Goal: Task Accomplishment & Management: Manage account settings

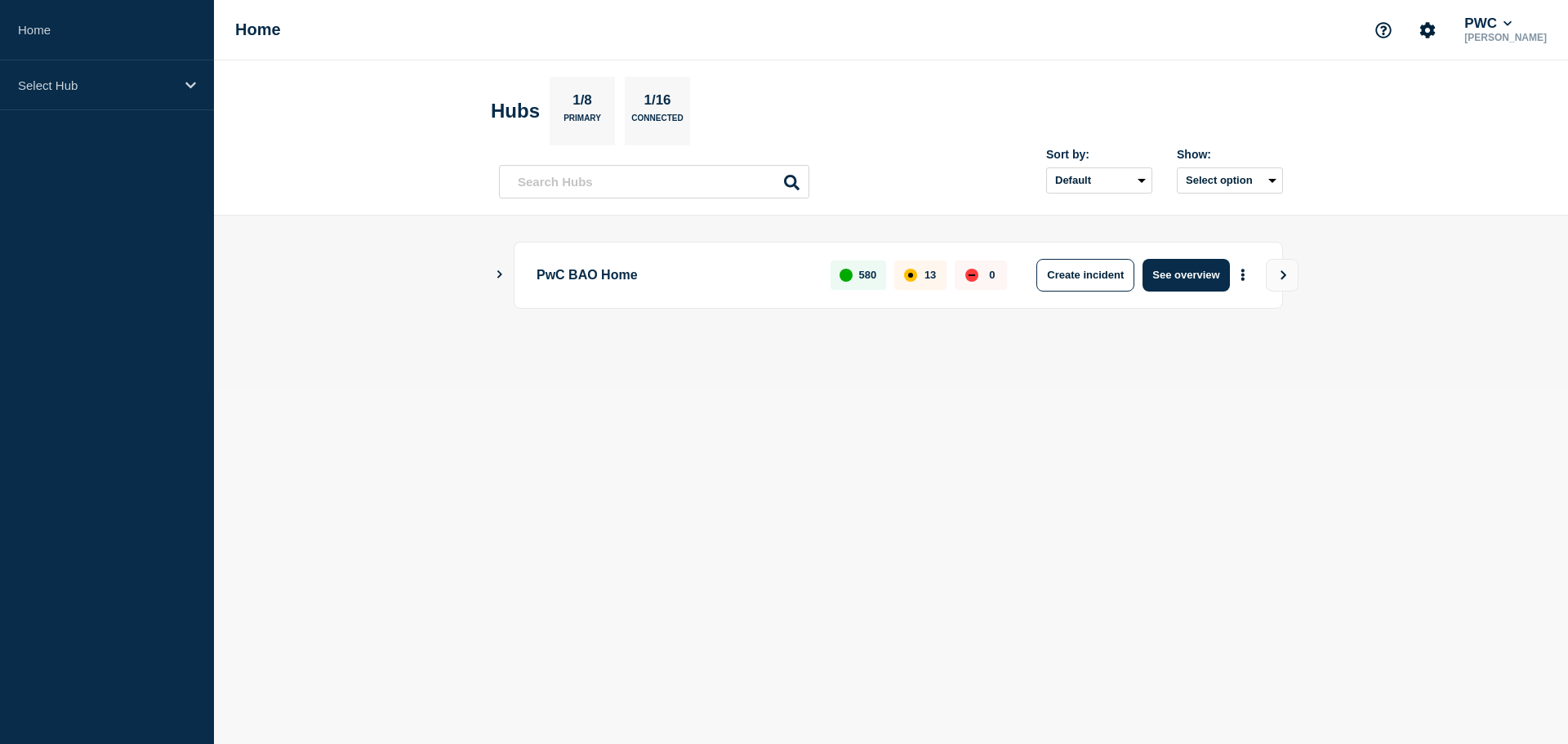
click at [1339, 16] on div "Home PWC [PERSON_NAME]" at bounding box center [891, 30] width 1354 height 60
click at [1332, 23] on div "Home PWC [PERSON_NAME]" at bounding box center [891, 30] width 1354 height 60
click at [191, 87] on icon at bounding box center [191, 85] width 10 height 7
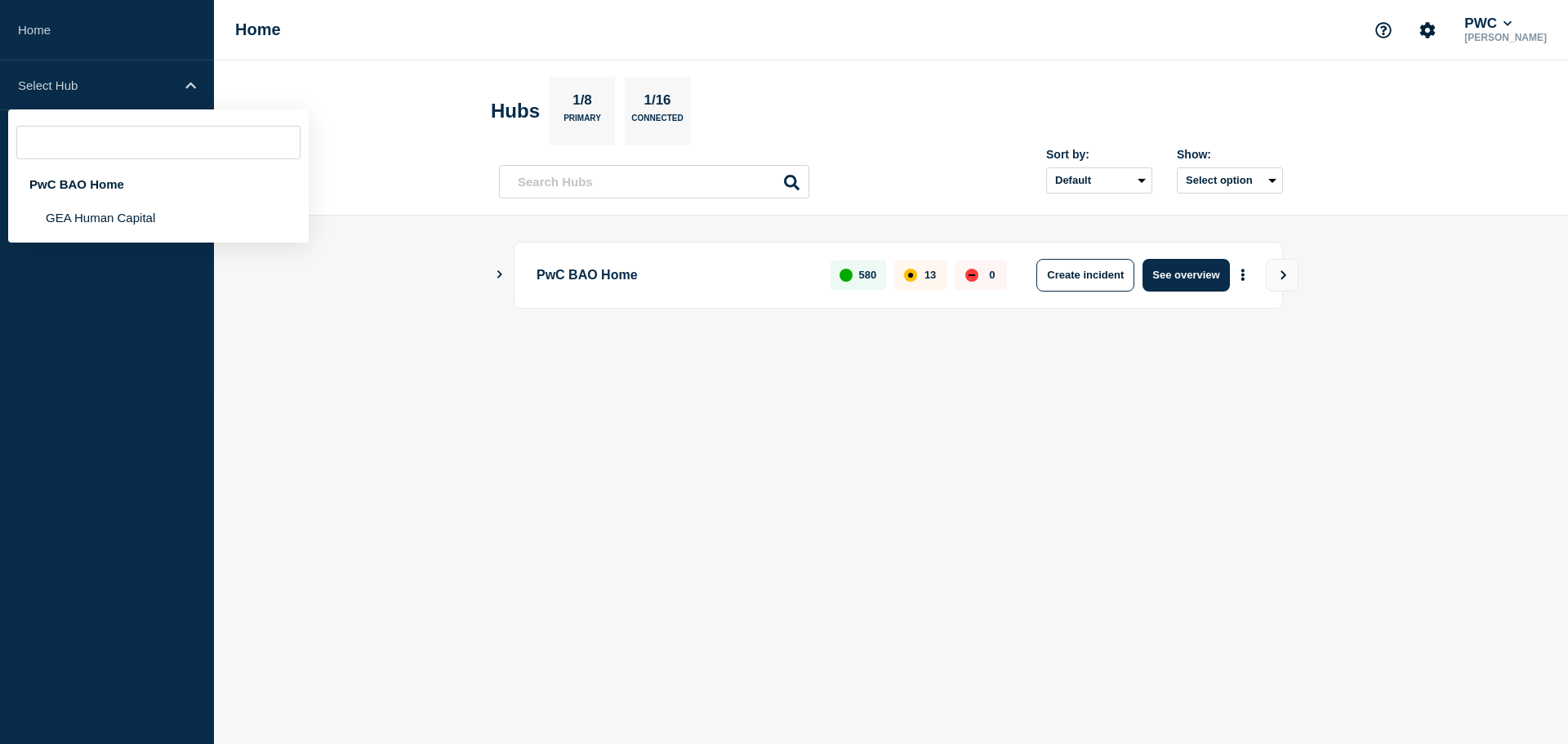
click at [299, 52] on div "Home PWC [PERSON_NAME]" at bounding box center [891, 30] width 1354 height 60
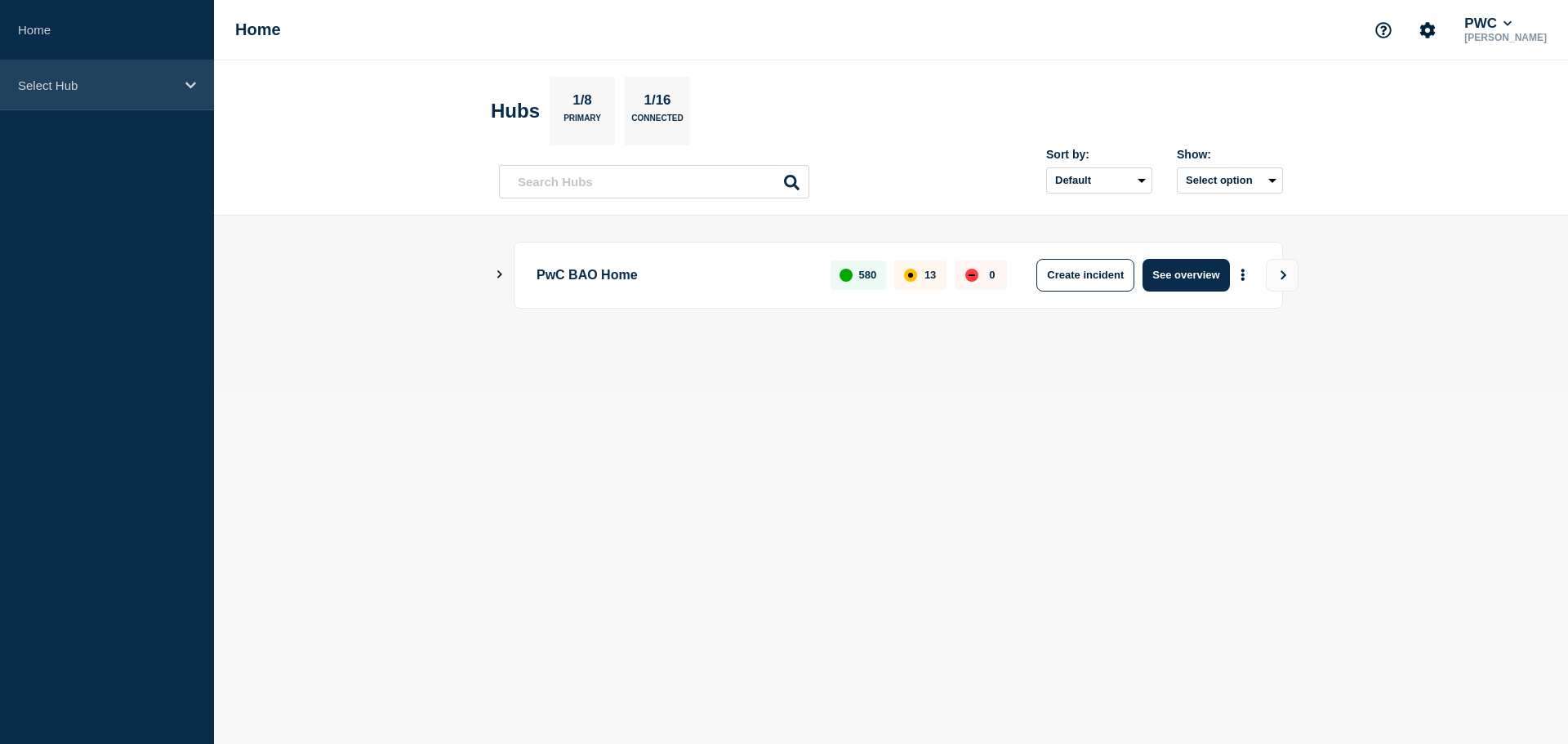
click at [120, 85] on p "Select Hub" at bounding box center [97, 85] width 157 height 14
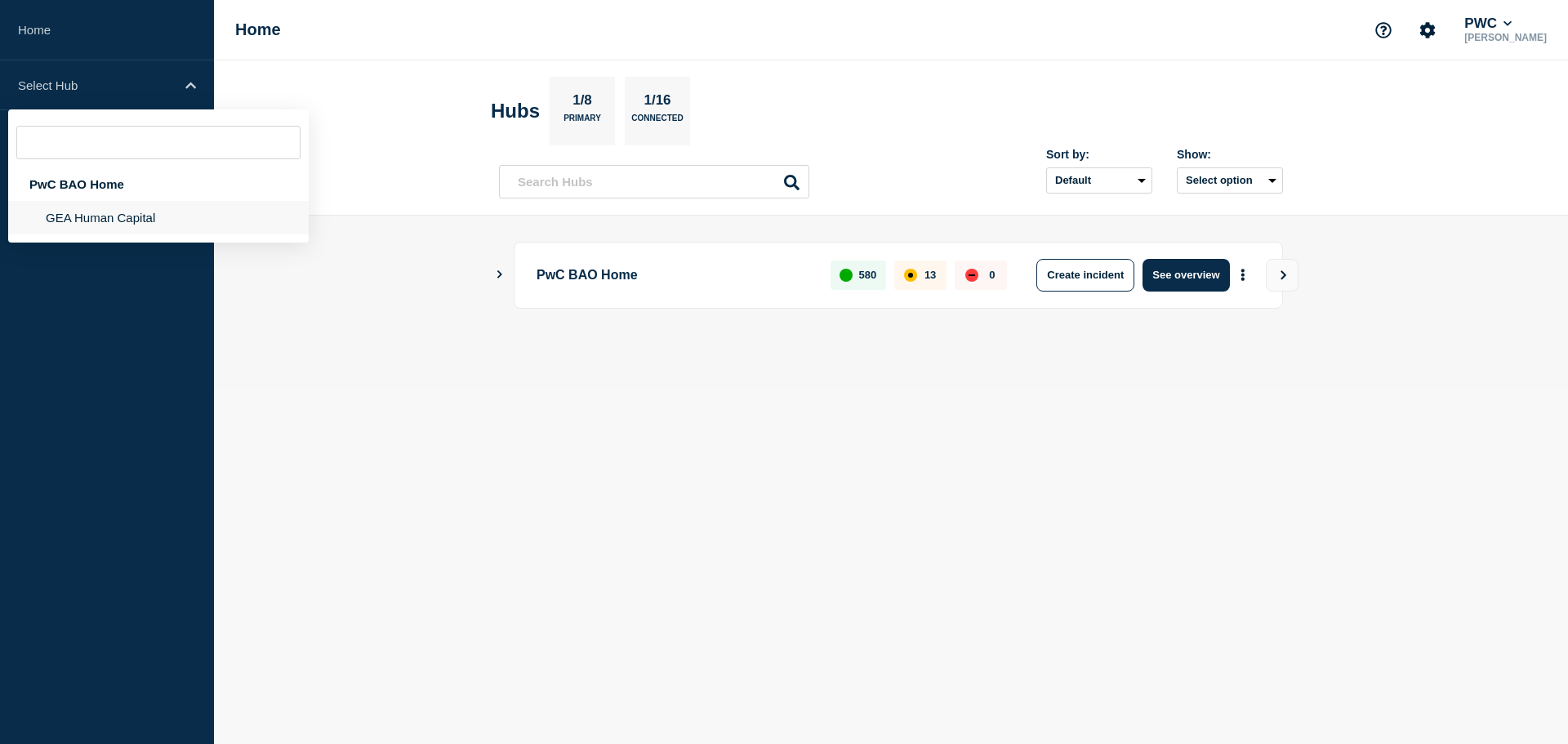
drag, startPoint x: 109, startPoint y: 212, endPoint x: 121, endPoint y: 215, distance: 12.4
click at [111, 214] on li "GEA Human Capital" at bounding box center [158, 218] width 300 height 34
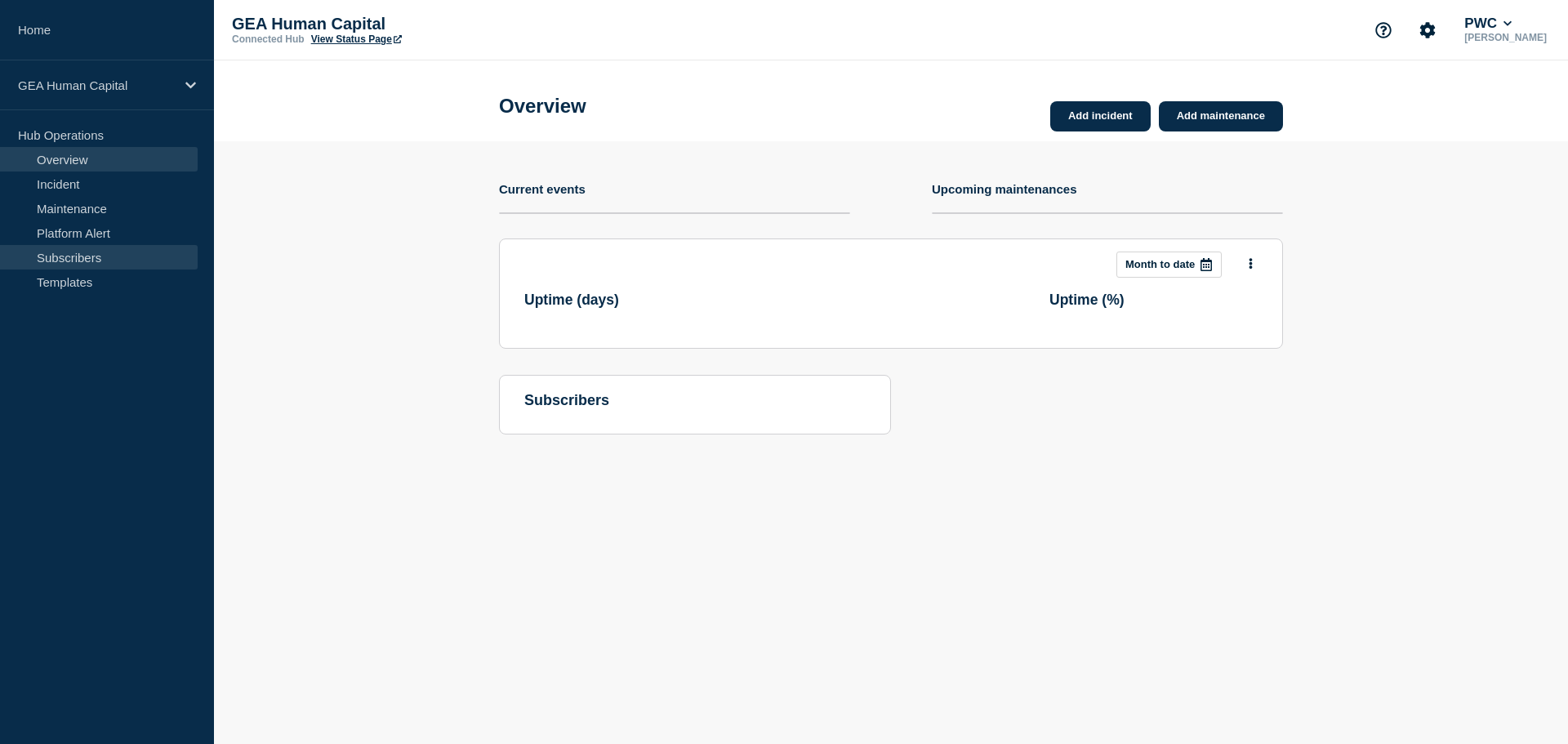
click at [109, 256] on link "Subscribers" at bounding box center [98, 257] width 198 height 24
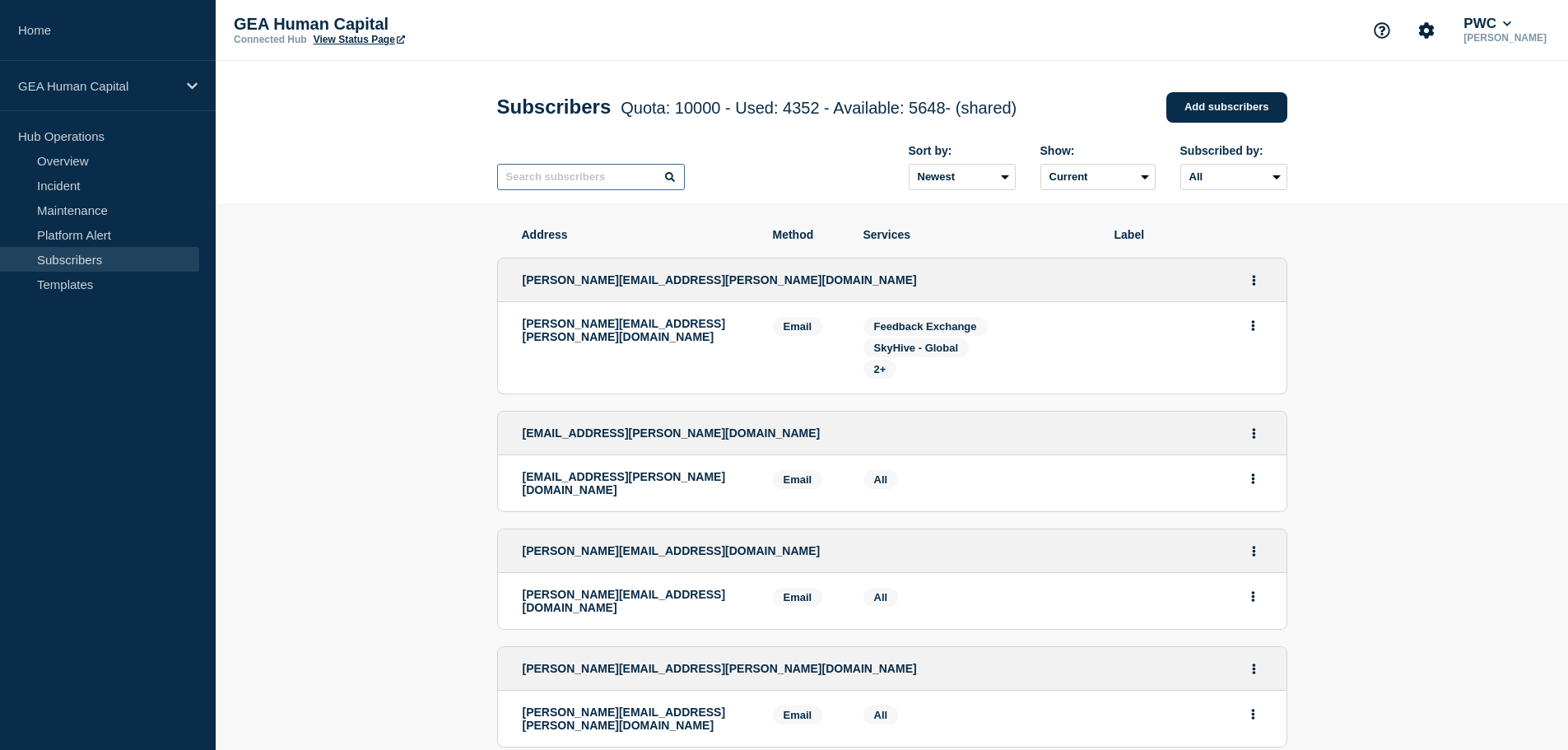
click at [588, 180] on input "text" at bounding box center [591, 177] width 188 height 26
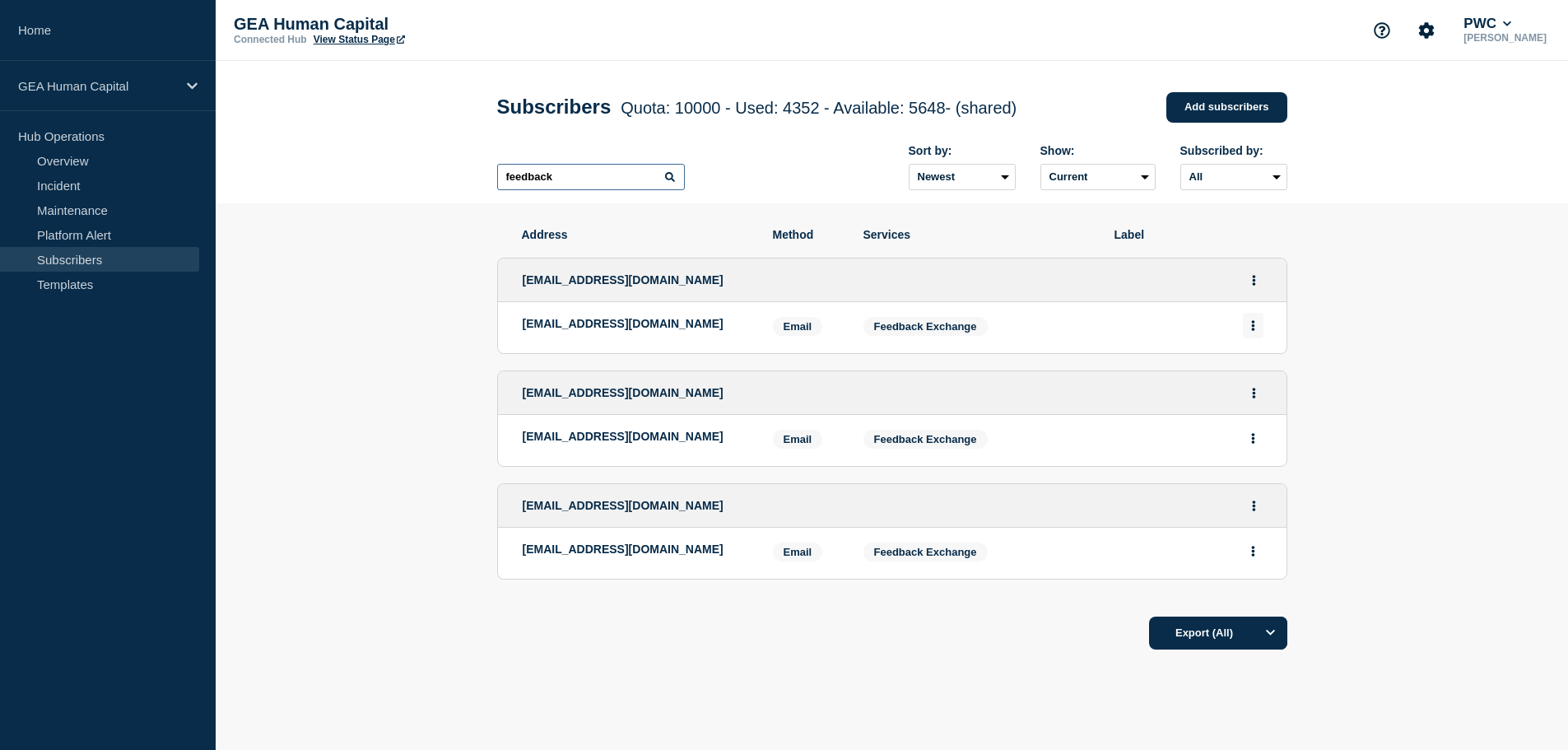
type input "feedback"
click at [1251, 329] on icon "Actions" at bounding box center [1253, 325] width 4 height 10
click at [1157, 318] on li "[EMAIL_ADDRESS][DOMAIN_NAME] Email Email: [EMAIL_ADDRESS][DOMAIN_NAME] Services…" at bounding box center [892, 327] width 789 height 51
click at [1254, 279] on icon "Actions" at bounding box center [1254, 280] width 3 height 10
click at [1208, 279] on div "[EMAIL_ADDRESS][DOMAIN_NAME] Edit Delete Share link" at bounding box center [892, 280] width 789 height 44
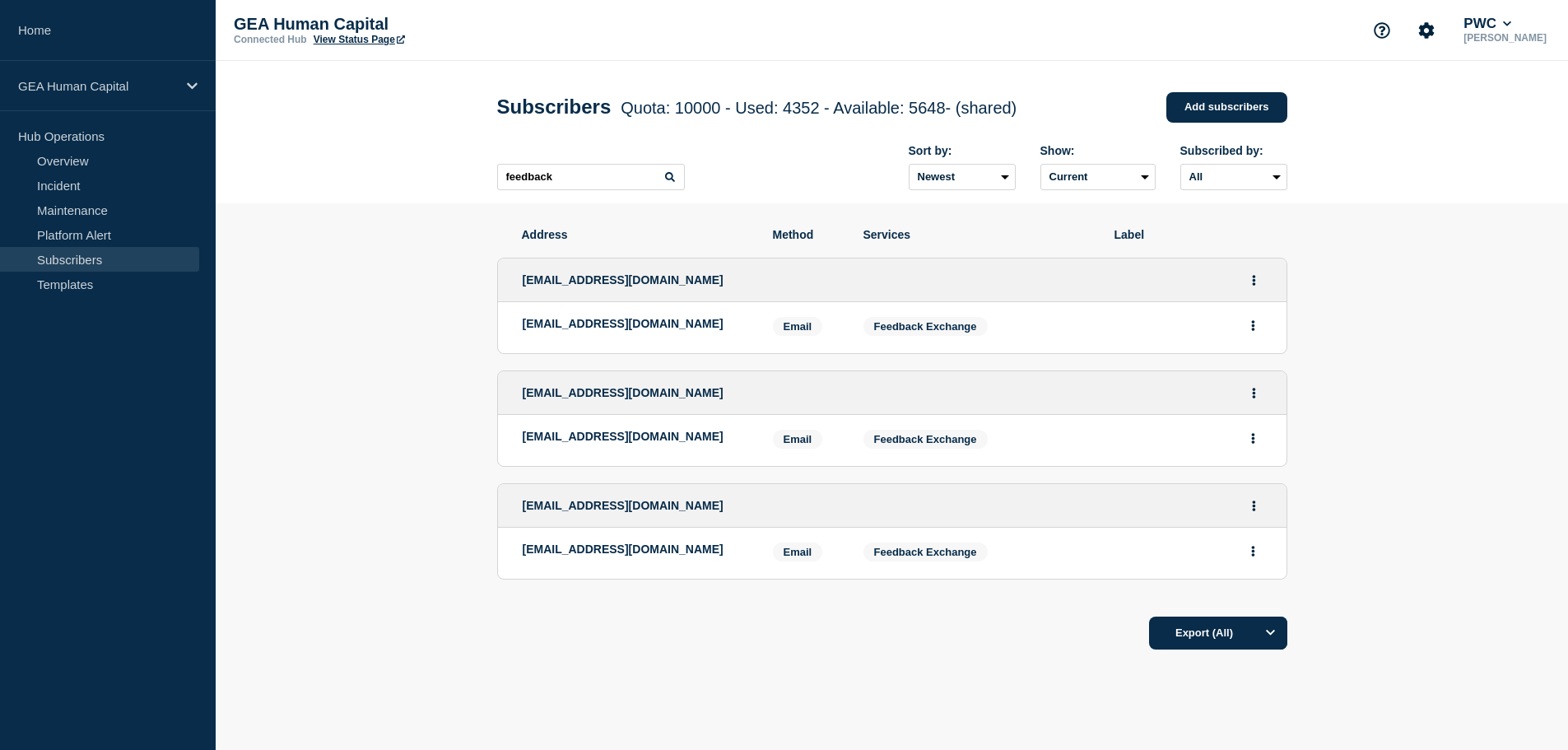
click at [632, 331] on p "[EMAIL_ADDRESS][DOMAIN_NAME]" at bounding box center [635, 323] width 225 height 13
click at [615, 322] on p "[EMAIL_ADDRESS][DOMAIN_NAME]" at bounding box center [635, 323] width 225 height 13
click at [585, 279] on span "[EMAIL_ADDRESS][DOMAIN_NAME]" at bounding box center [623, 279] width 201 height 13
click at [584, 298] on div "[EMAIL_ADDRESS][DOMAIN_NAME]" at bounding box center [892, 280] width 789 height 44
click at [577, 281] on span "[EMAIL_ADDRESS][DOMAIN_NAME]" at bounding box center [623, 279] width 201 height 13
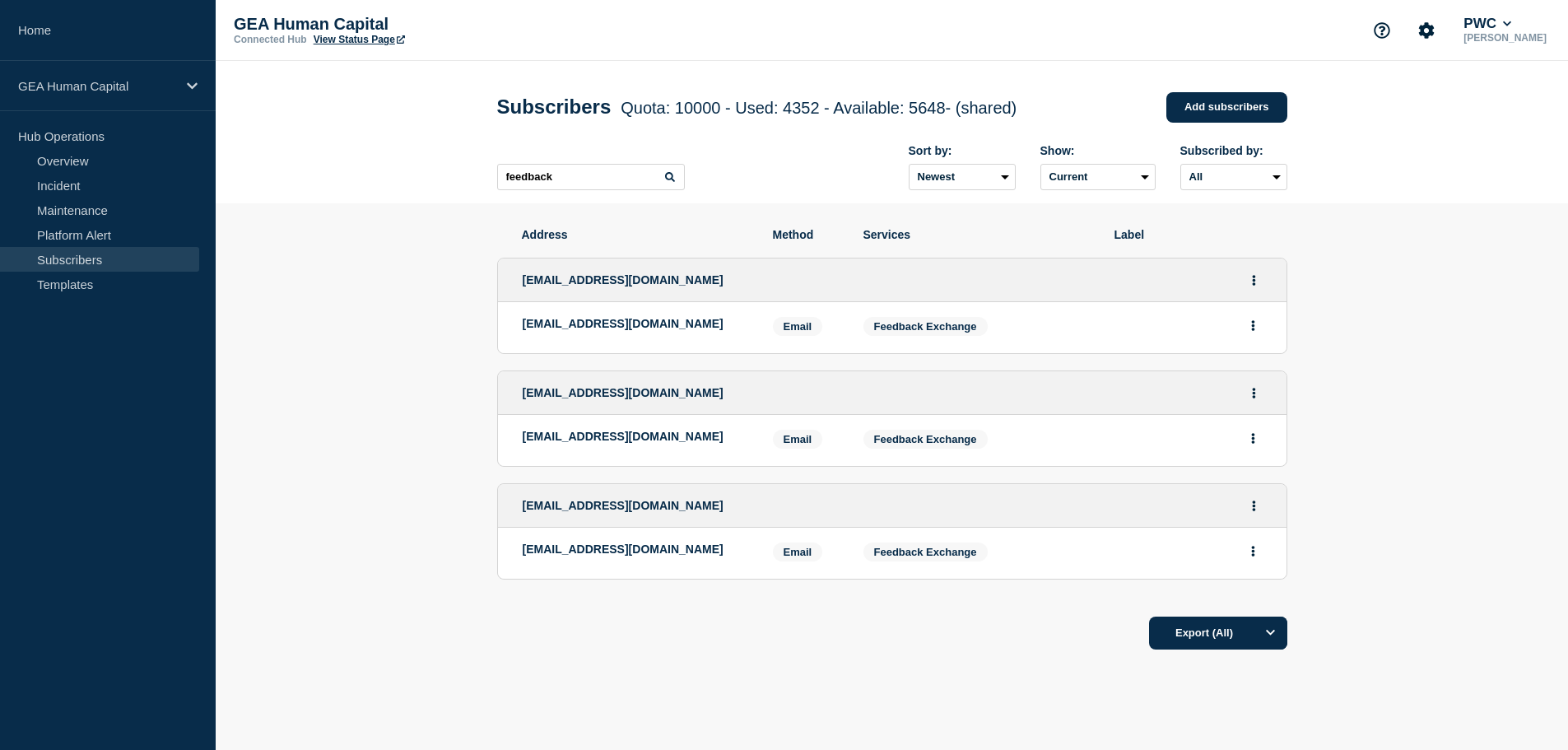
click at [583, 271] on div "[EMAIL_ADDRESS][DOMAIN_NAME]" at bounding box center [892, 280] width 789 height 44
click at [569, 285] on span "[EMAIL_ADDRESS][DOMAIN_NAME]" at bounding box center [623, 279] width 201 height 13
click at [557, 338] on div "[EMAIL_ADDRESS][DOMAIN_NAME]" at bounding box center [635, 327] width 225 height 22
click at [629, 324] on p "[EMAIL_ADDRESS][DOMAIN_NAME]" at bounding box center [635, 323] width 225 height 13
click at [792, 327] on span "Email" at bounding box center [798, 326] width 50 height 19
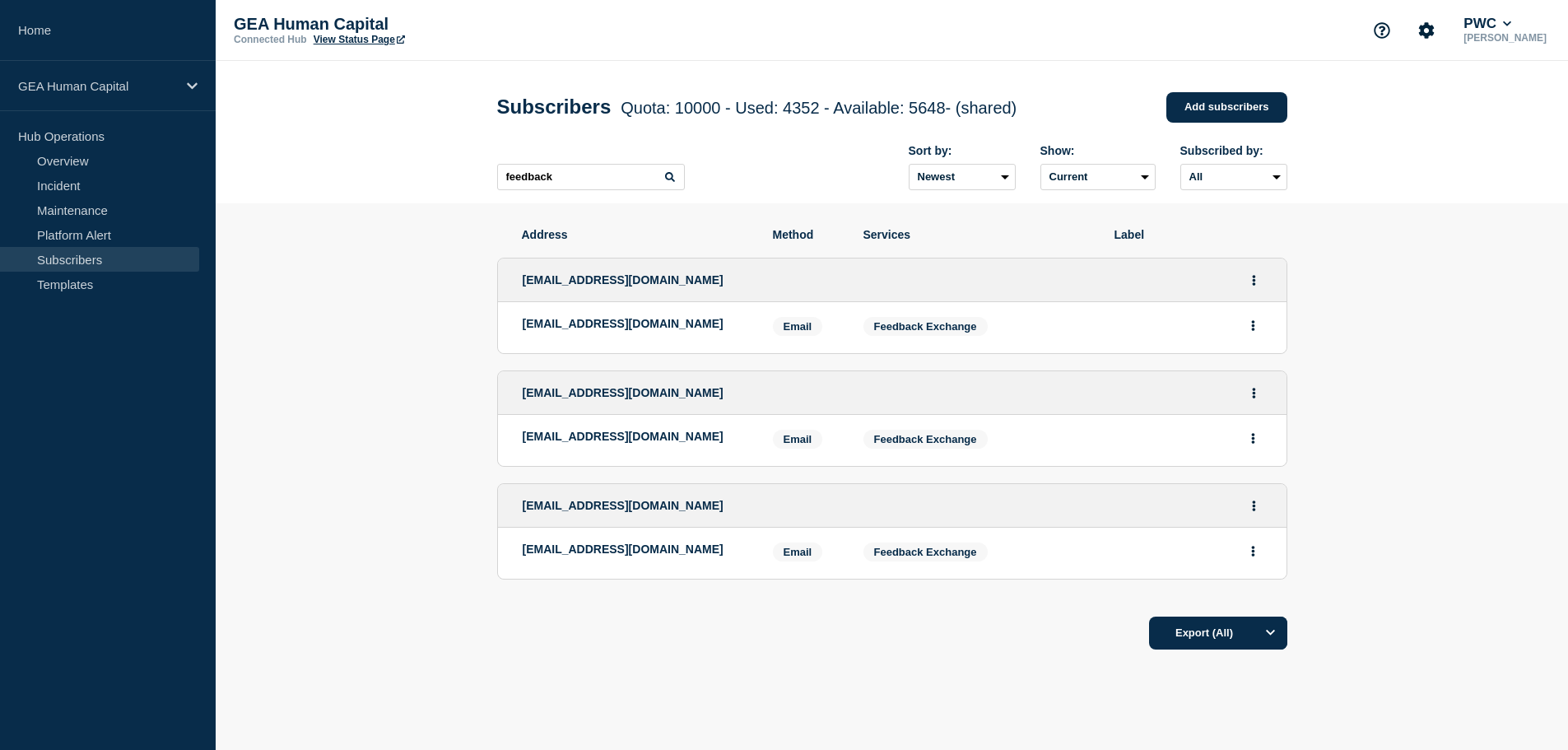
click at [939, 332] on span "Feedback Exchange" at bounding box center [925, 326] width 103 height 12
click at [1255, 281] on icon "Actions" at bounding box center [1254, 280] width 4 height 10
click at [1329, 282] on section "Address Method Services Label [EMAIL_ADDRESS][DOMAIN_NAME] Edit Delete Share li…" at bounding box center [891, 489] width 1352 height 572
click at [1259, 331] on button "Actions" at bounding box center [1253, 325] width 21 height 25
click at [1372, 317] on section "Address Method Services Label [EMAIL_ADDRESS][DOMAIN_NAME] [EMAIL_ADDRESS][DOMA…" at bounding box center [891, 489] width 1352 height 572
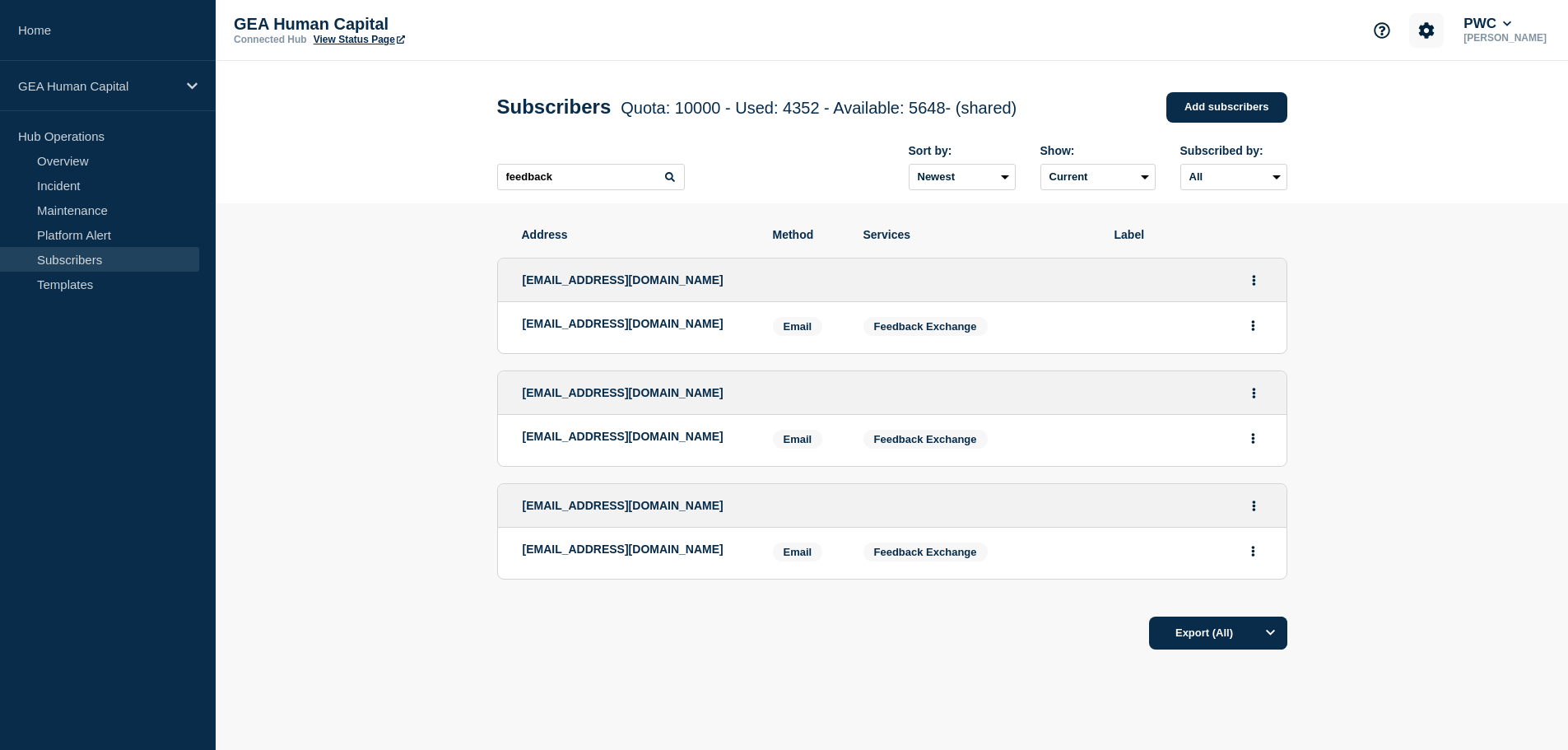
click at [1435, 36] on icon "Account settings" at bounding box center [1427, 30] width 16 height 16
click at [1442, 90] on link "Team Members" at bounding box center [1448, 97] width 84 height 14
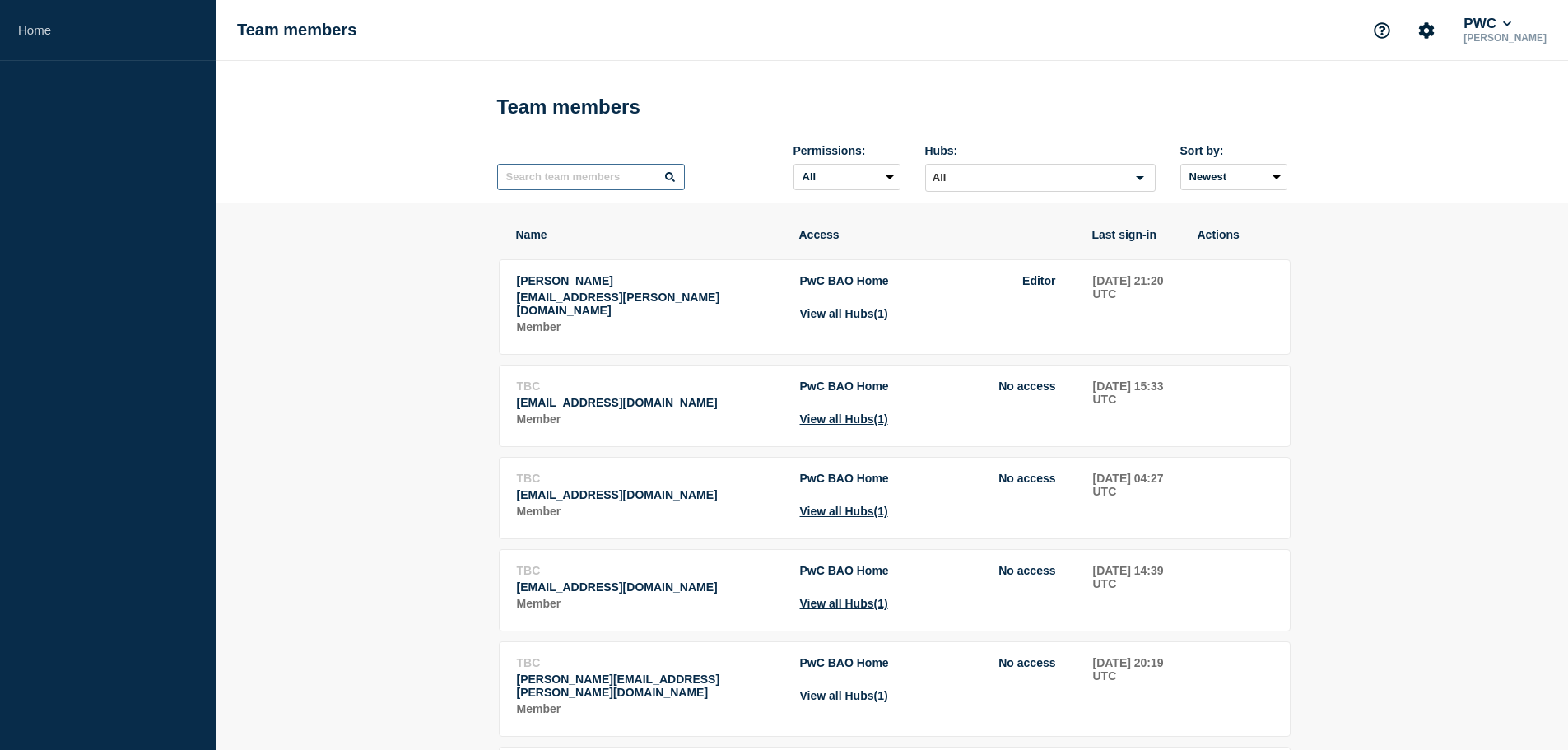
click at [607, 186] on input "text" at bounding box center [591, 177] width 188 height 26
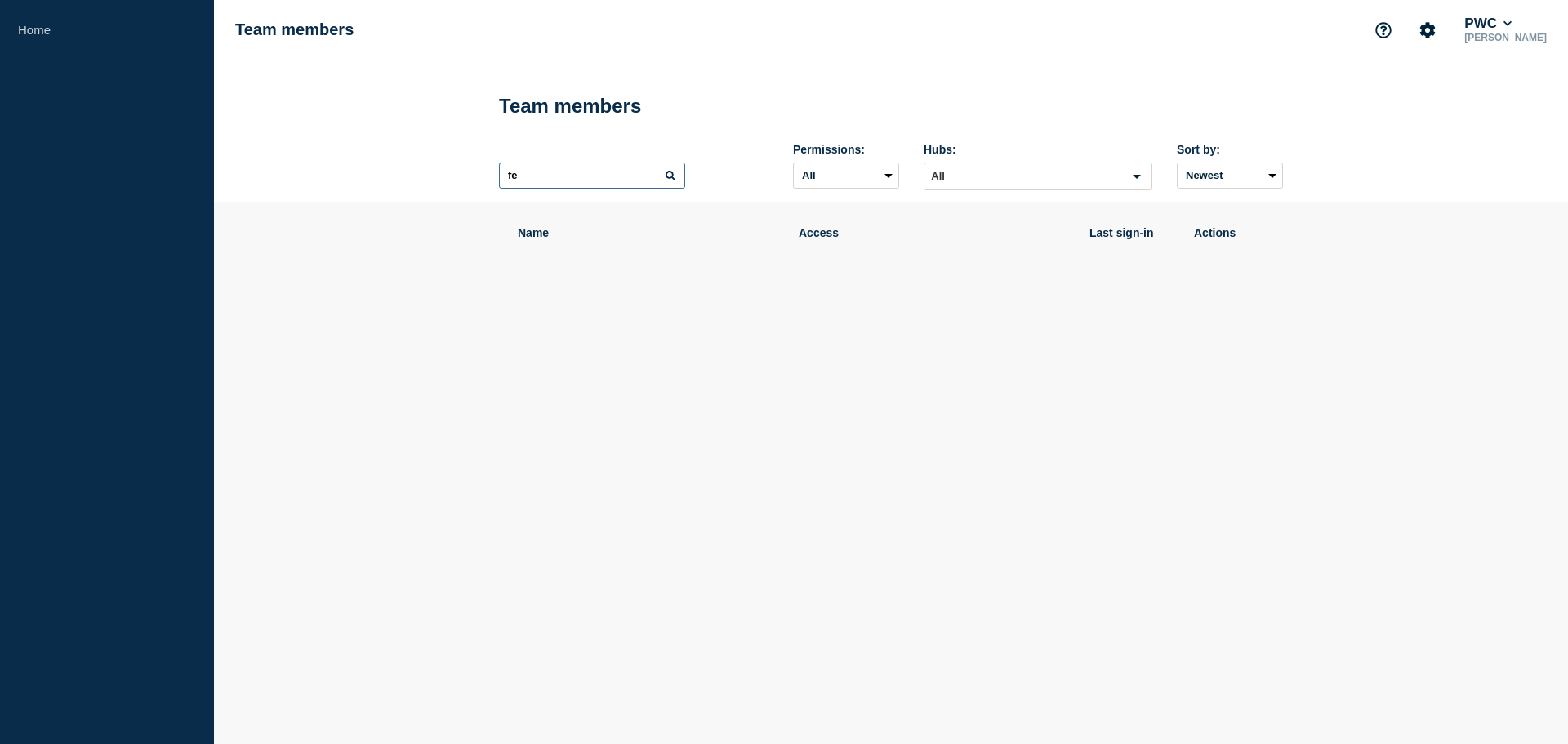
type input "f"
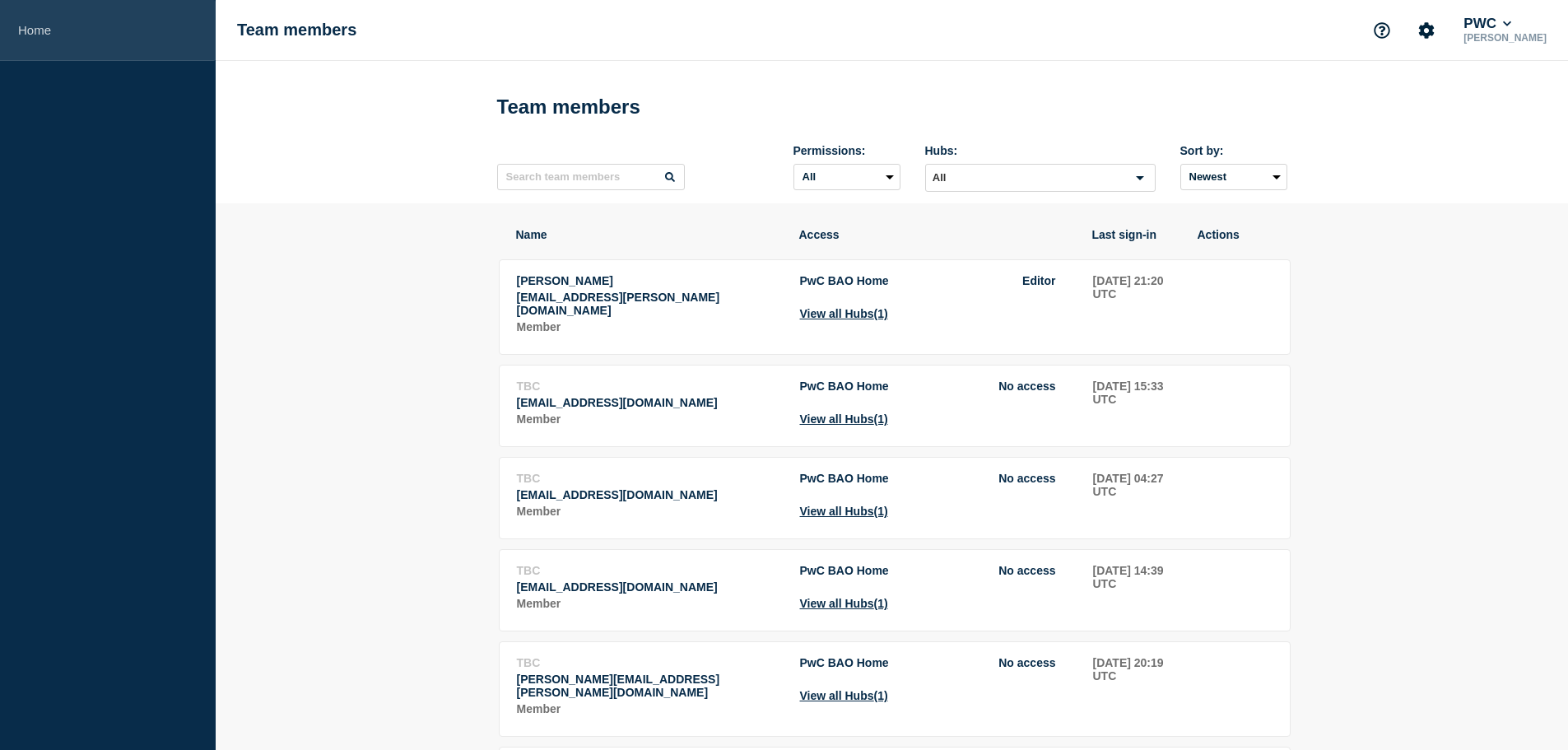
click at [112, 43] on link "Home" at bounding box center [108, 30] width 216 height 61
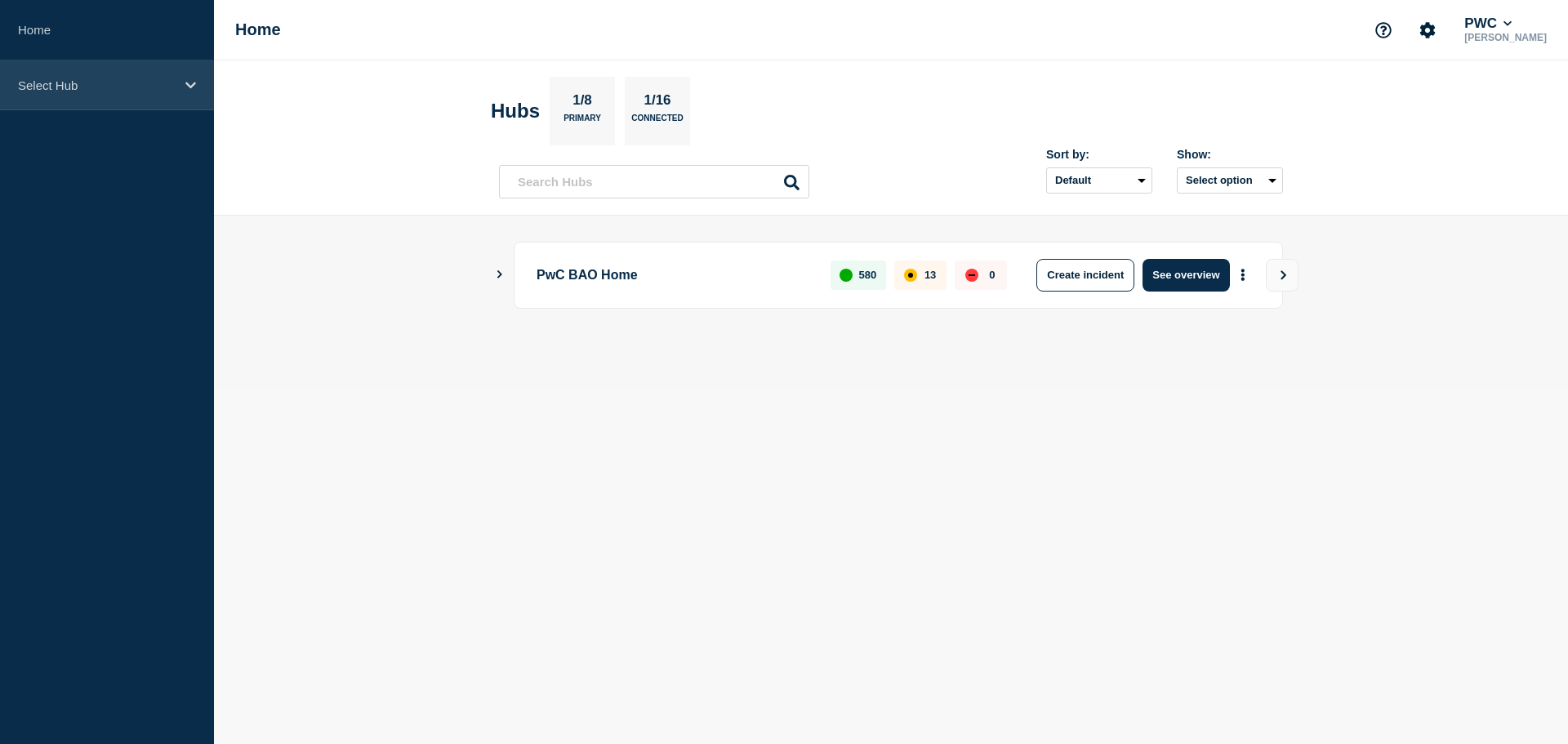
click at [115, 76] on div "Select Hub" at bounding box center [107, 85] width 214 height 50
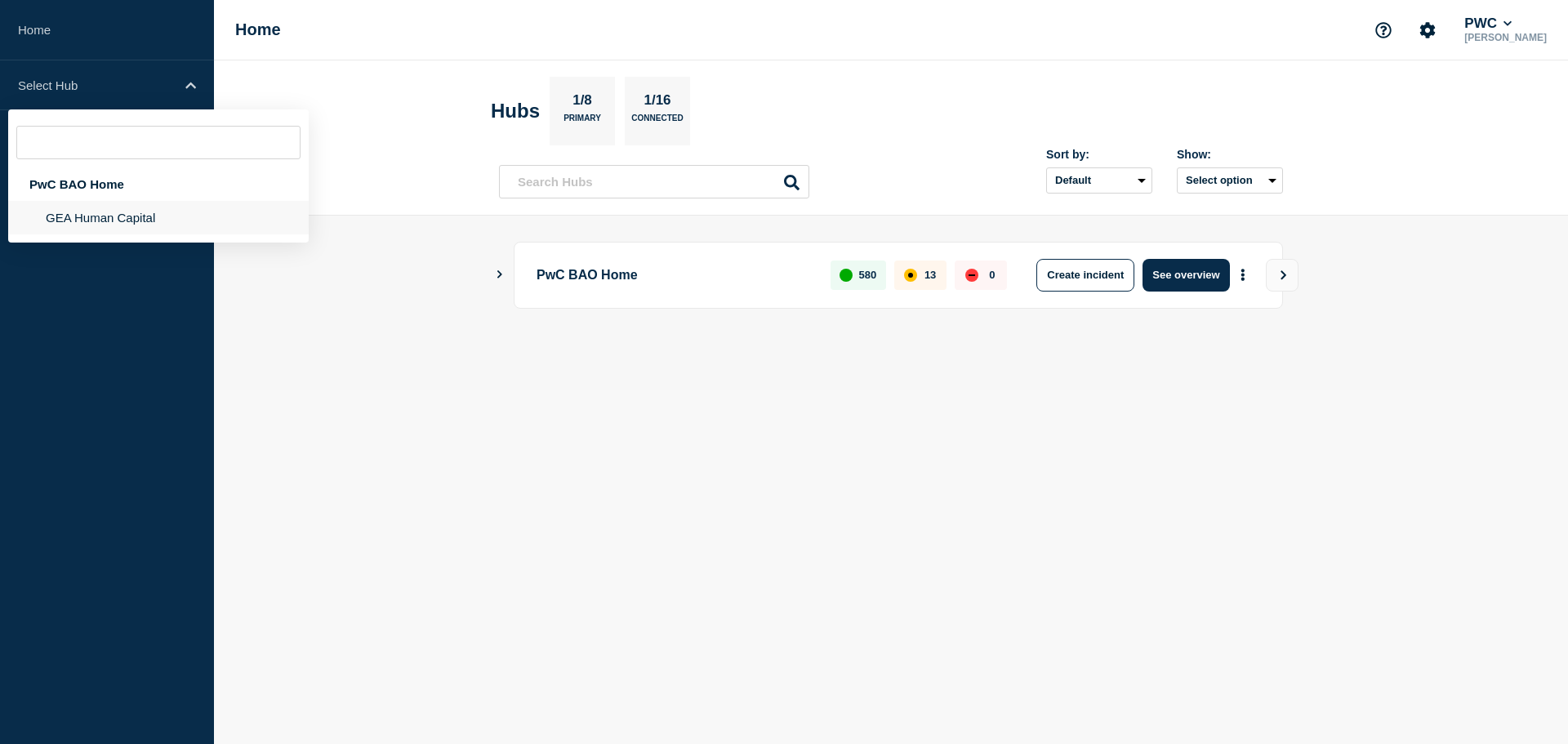
click at [145, 205] on li "GEA Human Capital" at bounding box center [158, 218] width 300 height 34
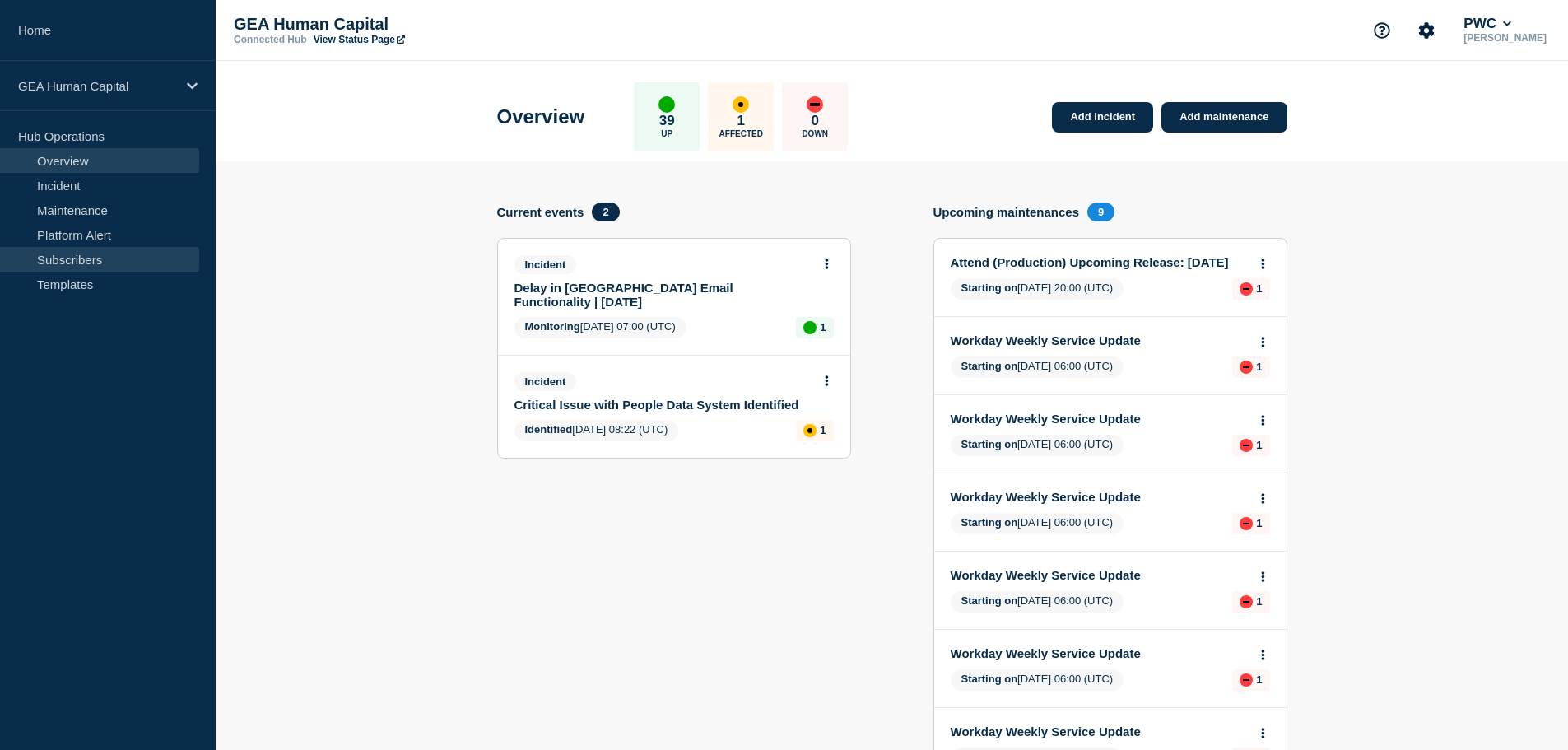
click at [90, 265] on link "Subscribers" at bounding box center [99, 259] width 199 height 24
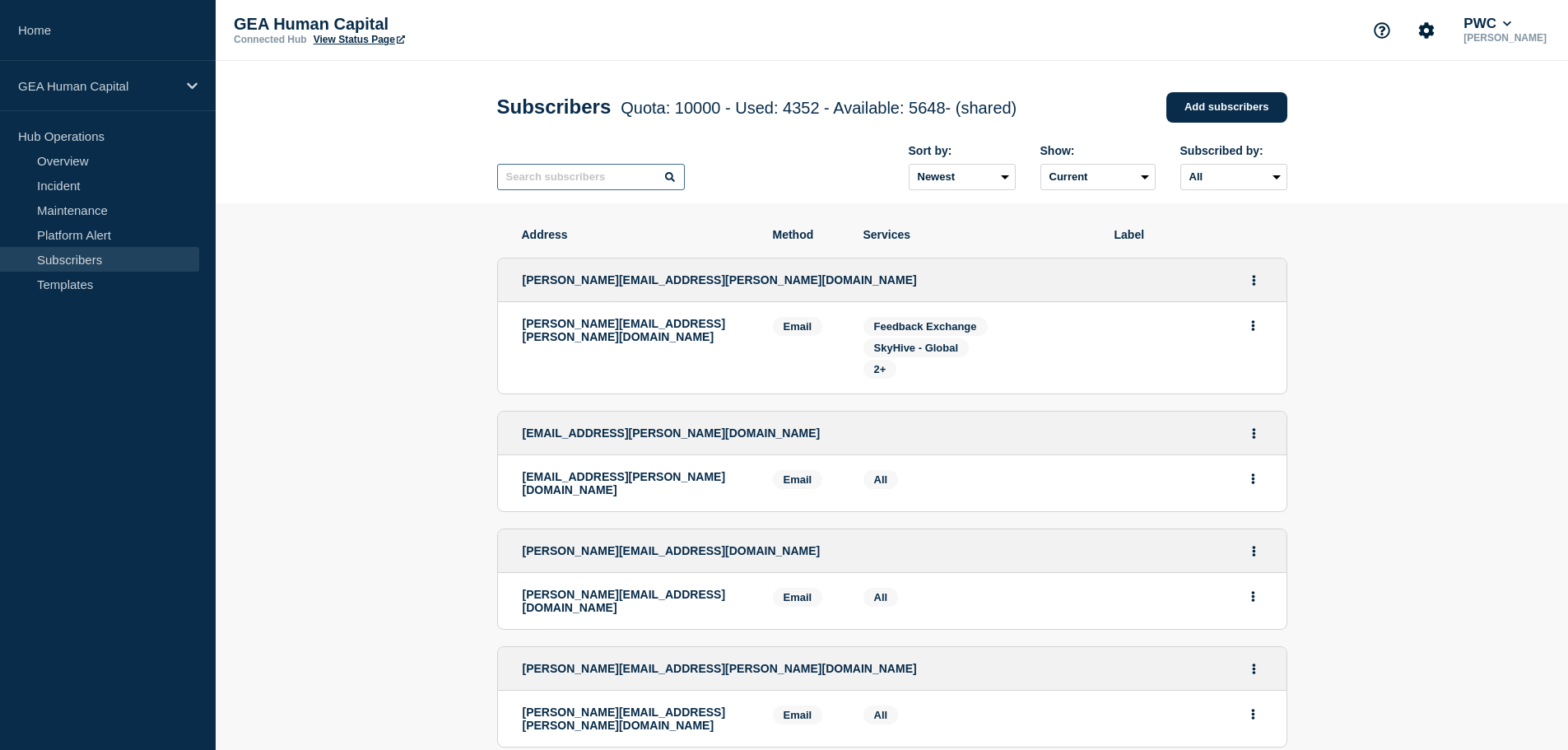
click at [593, 183] on input "text" at bounding box center [591, 177] width 188 height 26
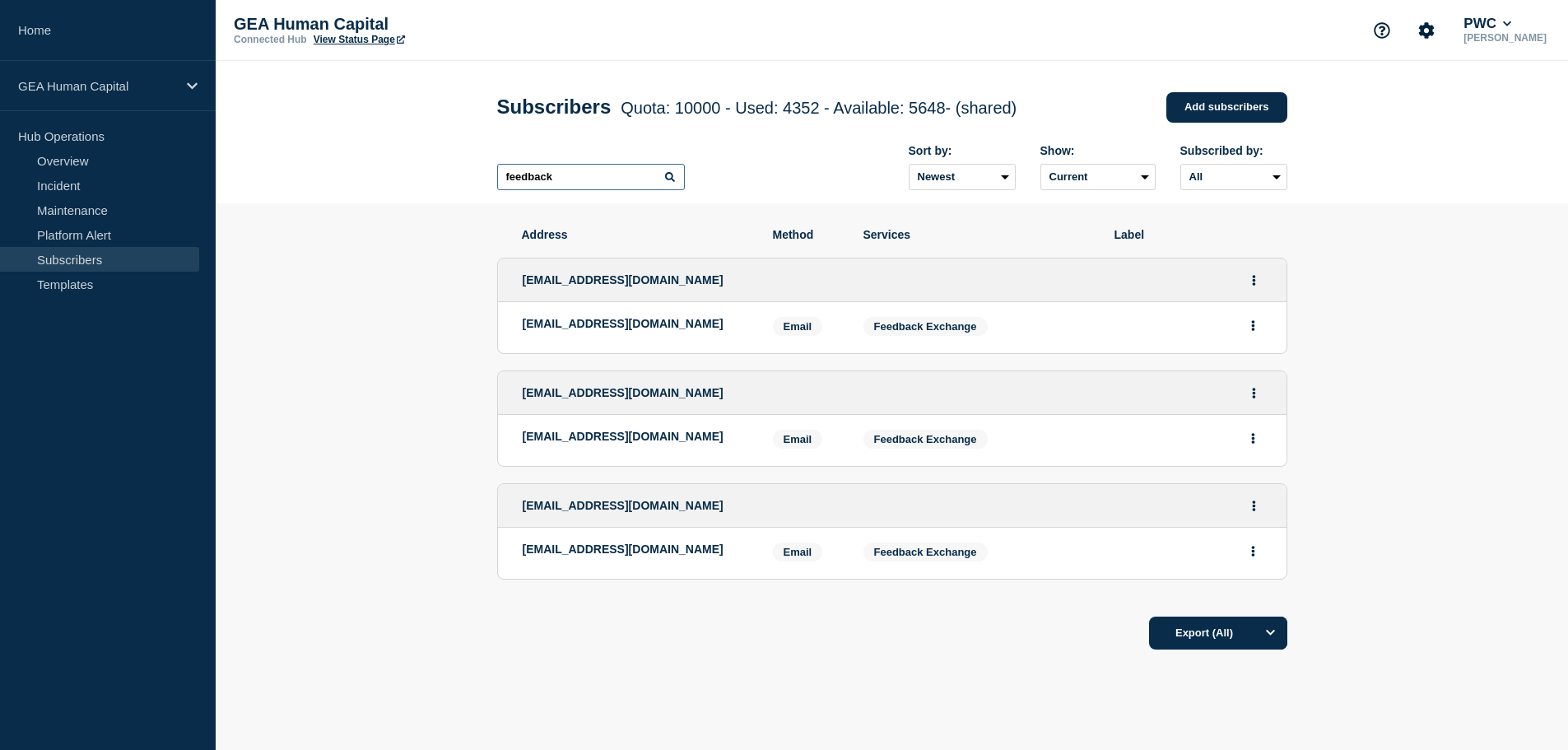
type input "feedback"
drag, startPoint x: 694, startPoint y: 439, endPoint x: 660, endPoint y: 421, distance: 38.5
click at [691, 439] on p "[EMAIL_ADDRESS][DOMAIN_NAME]" at bounding box center [635, 436] width 225 height 13
click at [654, 399] on span "[EMAIL_ADDRESS][DOMAIN_NAME]" at bounding box center [623, 392] width 201 height 13
click at [724, 396] on span "[EMAIL_ADDRESS][DOMAIN_NAME]" at bounding box center [623, 392] width 201 height 13
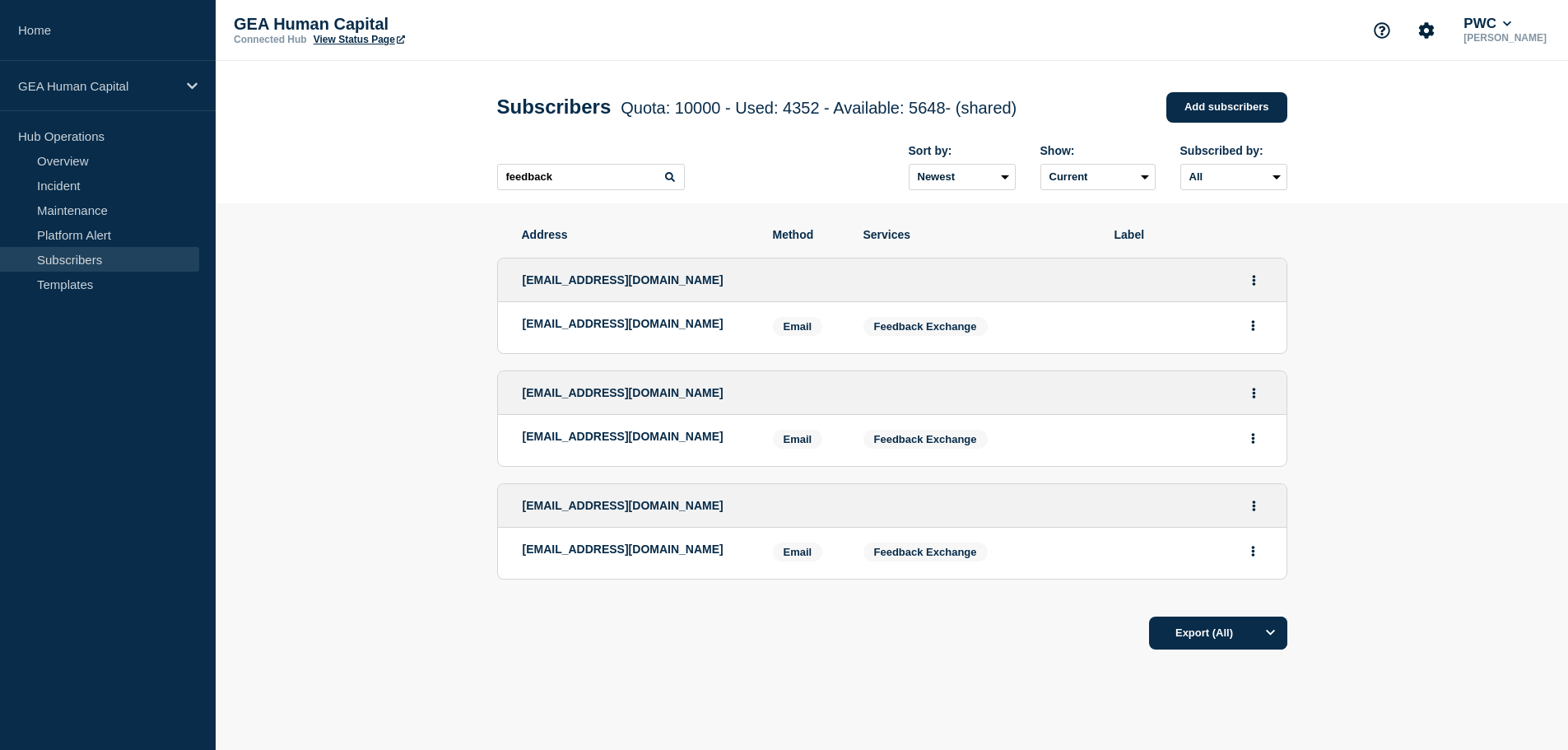
click at [919, 404] on div "[EMAIL_ADDRESS][DOMAIN_NAME]" at bounding box center [892, 393] width 789 height 44
click at [821, 394] on div "[EMAIL_ADDRESS][DOMAIN_NAME]" at bounding box center [892, 393] width 789 height 44
click at [1160, 349] on li "[EMAIL_ADDRESS][DOMAIN_NAME] Email Email: [EMAIL_ADDRESS][DOMAIN_NAME] Services…" at bounding box center [892, 327] width 789 height 51
click at [674, 278] on span "[EMAIL_ADDRESS][DOMAIN_NAME]" at bounding box center [623, 279] width 201 height 13
click at [646, 325] on p "[EMAIL_ADDRESS][DOMAIN_NAME]" at bounding box center [635, 323] width 225 height 13
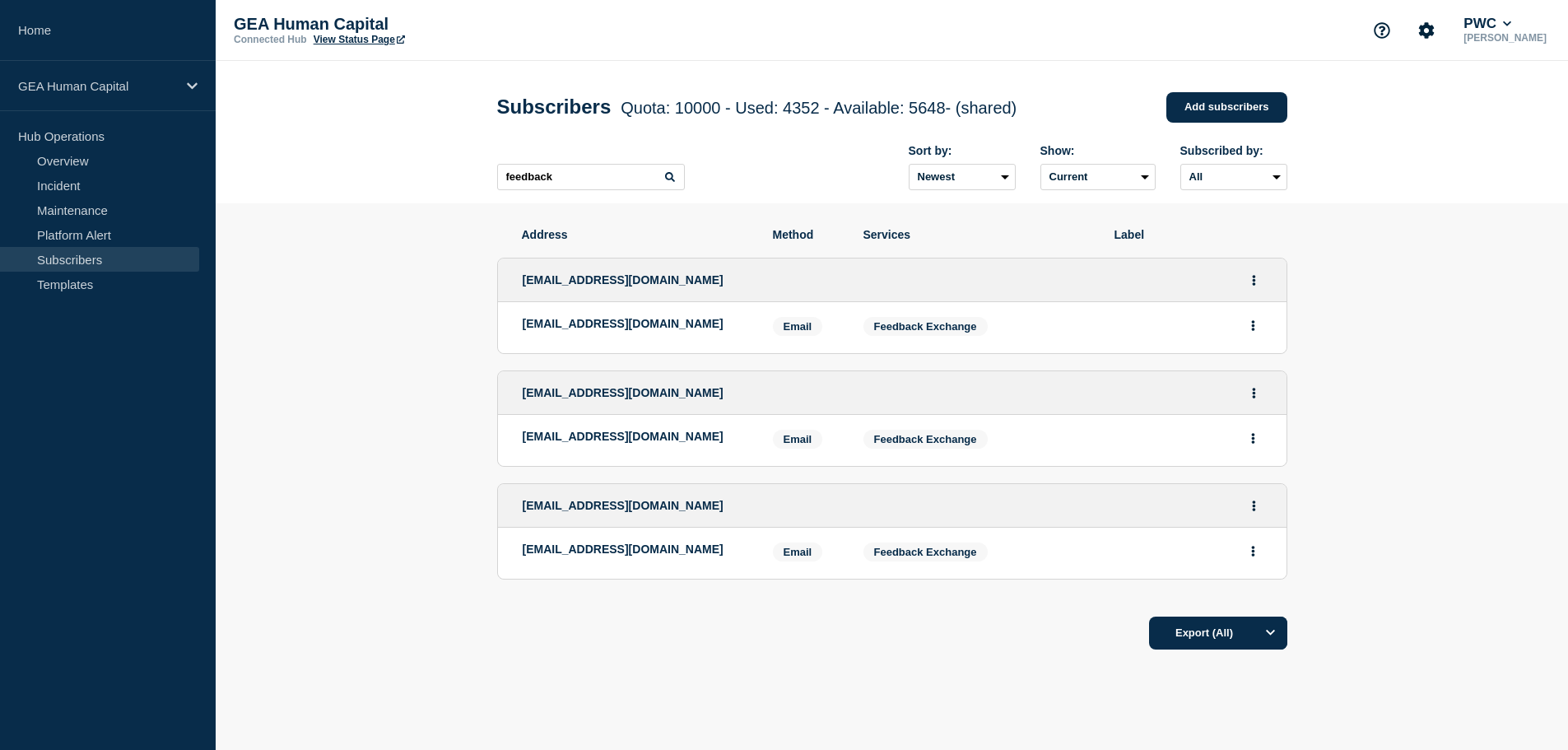
click at [684, 298] on div "[EMAIL_ADDRESS][DOMAIN_NAME]" at bounding box center [892, 280] width 789 height 44
click at [625, 285] on span "[EMAIL_ADDRESS][DOMAIN_NAME]" at bounding box center [623, 279] width 201 height 13
drag, startPoint x: 602, startPoint y: 331, endPoint x: 729, endPoint y: 340, distance: 127.3
click at [602, 331] on p "[EMAIL_ADDRESS][DOMAIN_NAME]" at bounding box center [635, 323] width 225 height 13
click at [792, 331] on span "Email" at bounding box center [798, 326] width 50 height 19
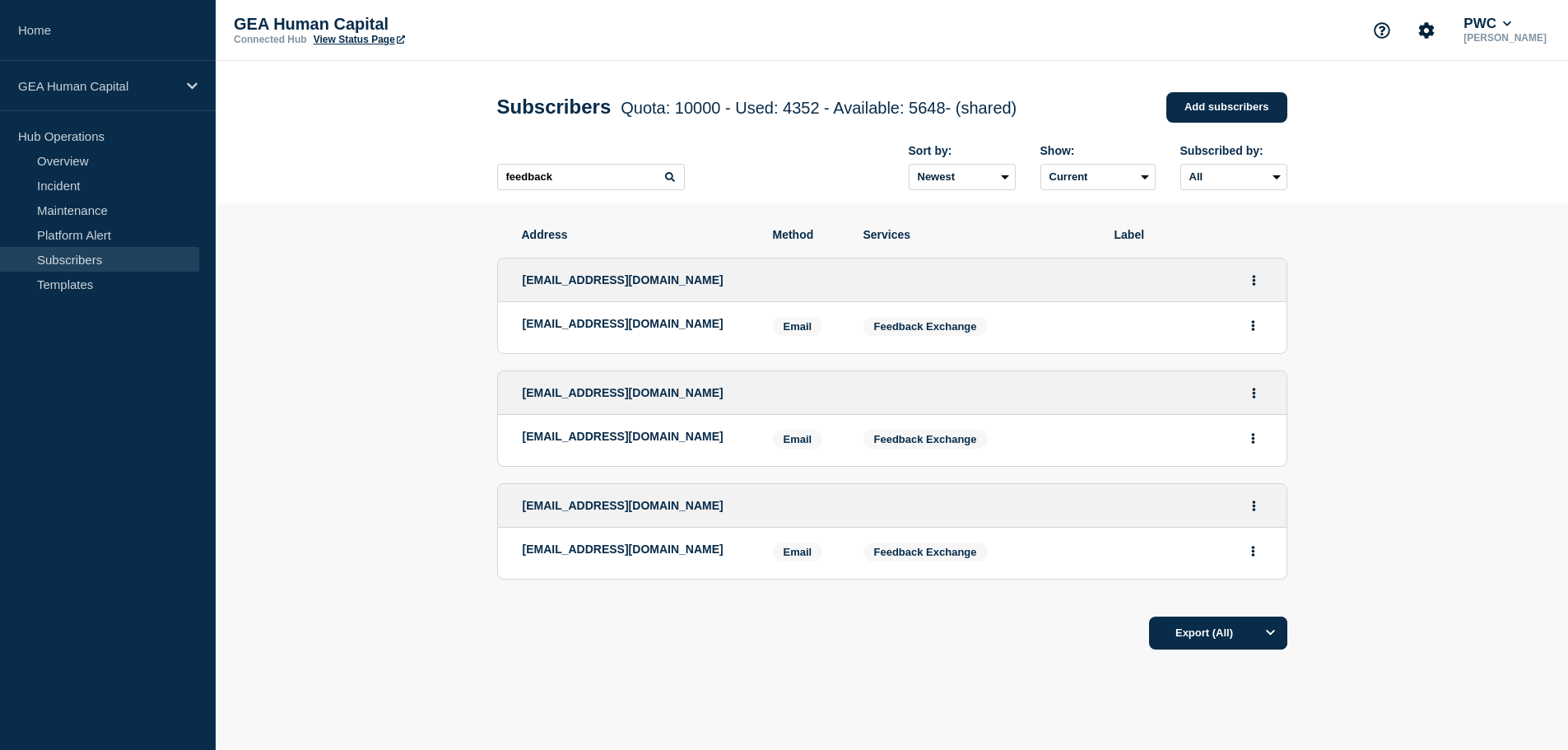
click at [944, 326] on span "Feedback Exchange" at bounding box center [925, 326] width 103 height 12
click at [586, 286] on span "[EMAIL_ADDRESS][DOMAIN_NAME]" at bounding box center [623, 279] width 201 height 13
click at [577, 318] on li "[EMAIL_ADDRESS][DOMAIN_NAME] Email Email: [EMAIL_ADDRESS][DOMAIN_NAME] Services…" at bounding box center [892, 327] width 789 height 51
click at [671, 331] on p "[EMAIL_ADDRESS][DOMAIN_NAME]" at bounding box center [635, 323] width 225 height 13
click at [652, 283] on span "[EMAIL_ADDRESS][DOMAIN_NAME]" at bounding box center [623, 279] width 201 height 13
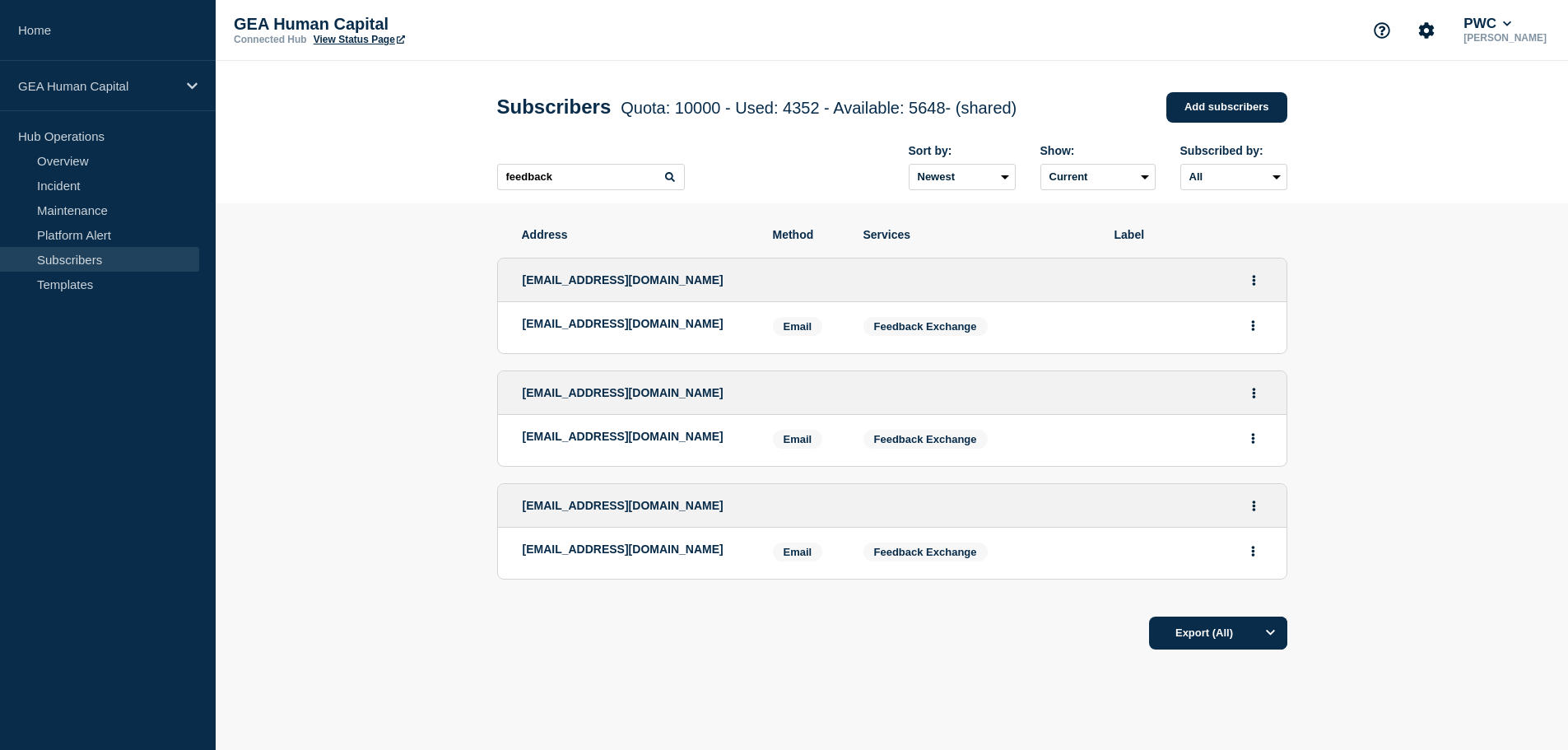
click at [647, 350] on li "[EMAIL_ADDRESS][DOMAIN_NAME] Email Email: [EMAIL_ADDRESS][DOMAIN_NAME] Services…" at bounding box center [892, 327] width 789 height 51
click at [652, 302] on div "[EMAIL_ADDRESS][DOMAIN_NAME]" at bounding box center [892, 280] width 789 height 44
click at [1257, 289] on button "Actions" at bounding box center [1254, 280] width 21 height 25
click at [1263, 329] on li "Edit" at bounding box center [1255, 326] width 31 height 13
click at [1249, 331] on link "Edit" at bounding box center [1248, 327] width 18 height 12
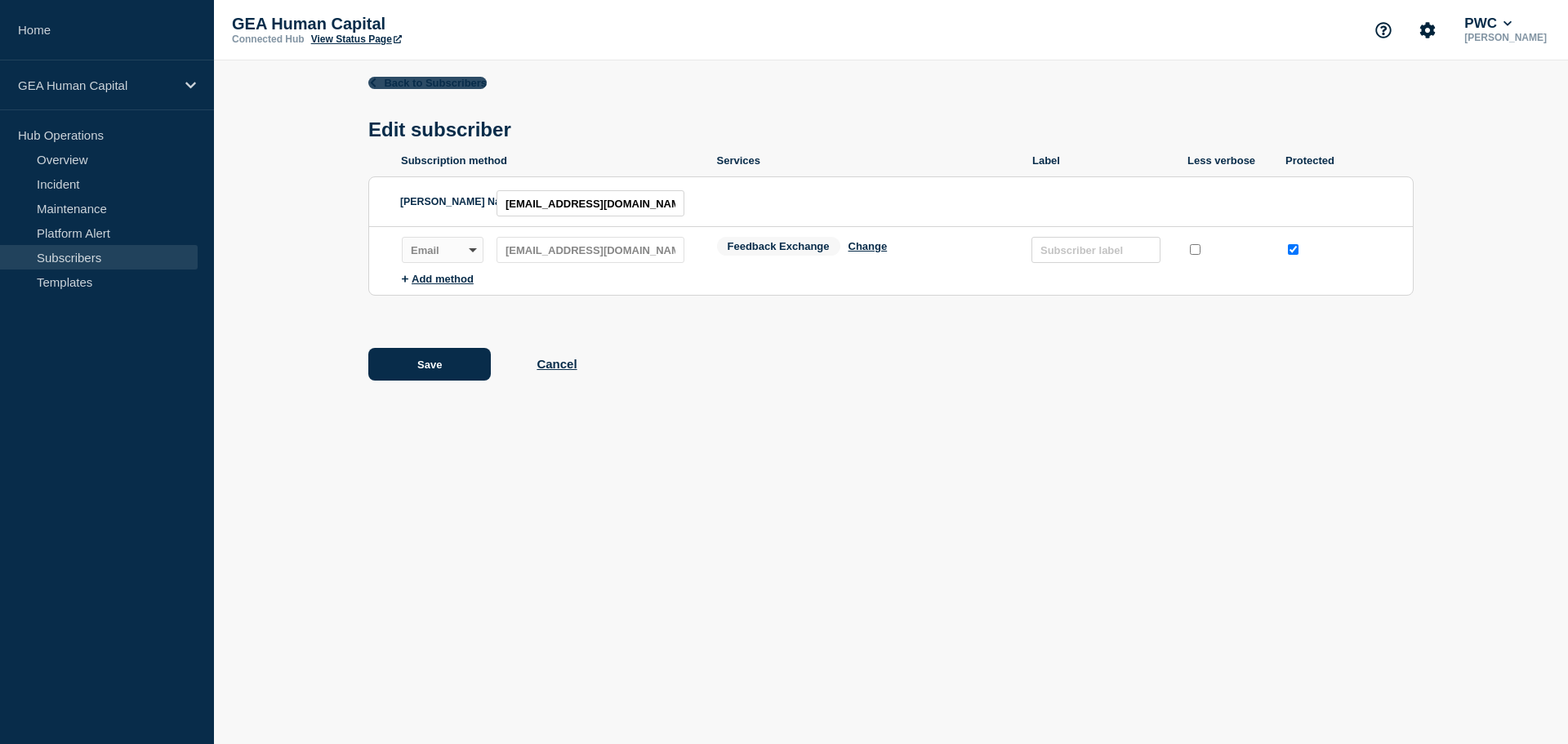
click at [375, 80] on icon at bounding box center [373, 83] width 6 height 9
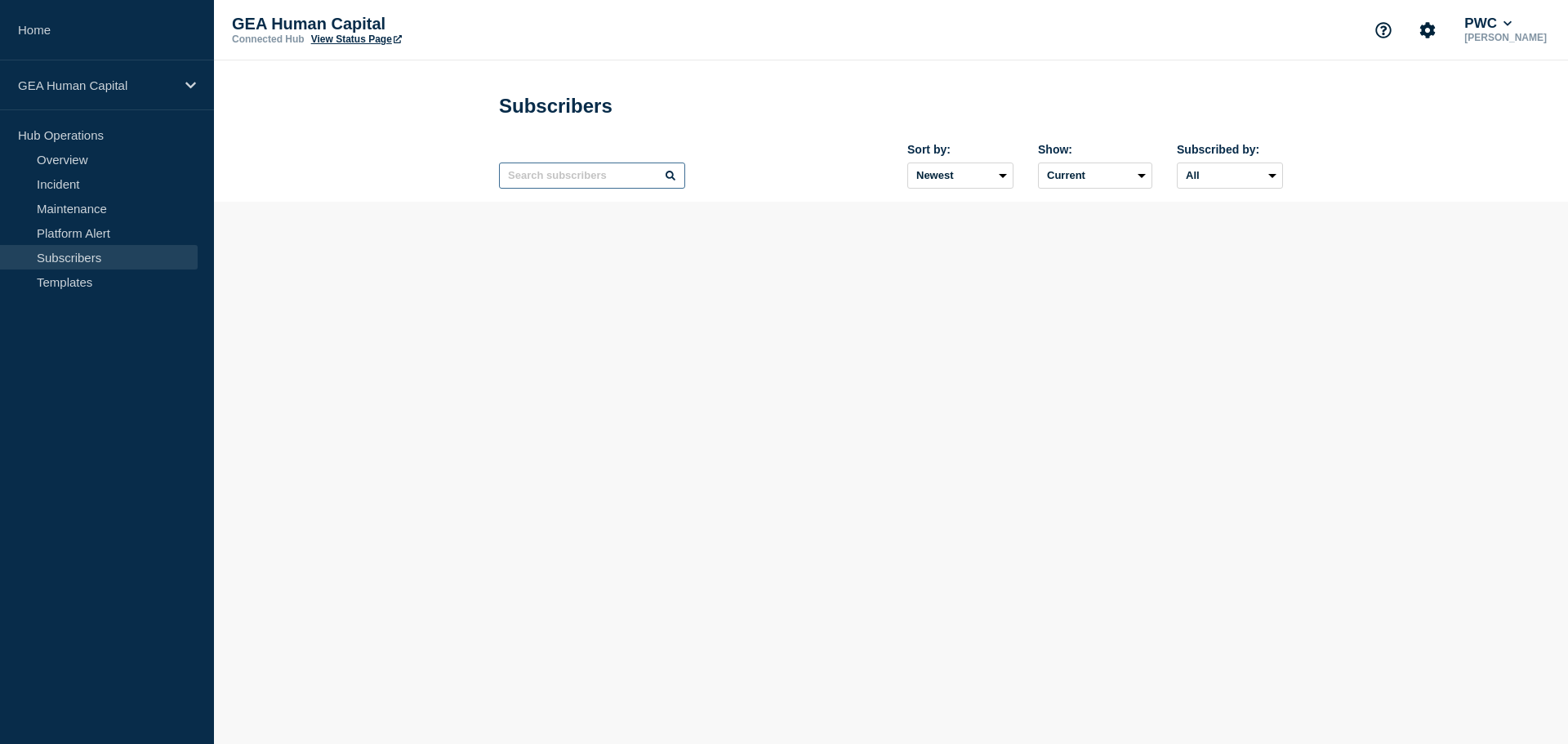
click at [560, 180] on input "text" at bounding box center [592, 175] width 186 height 26
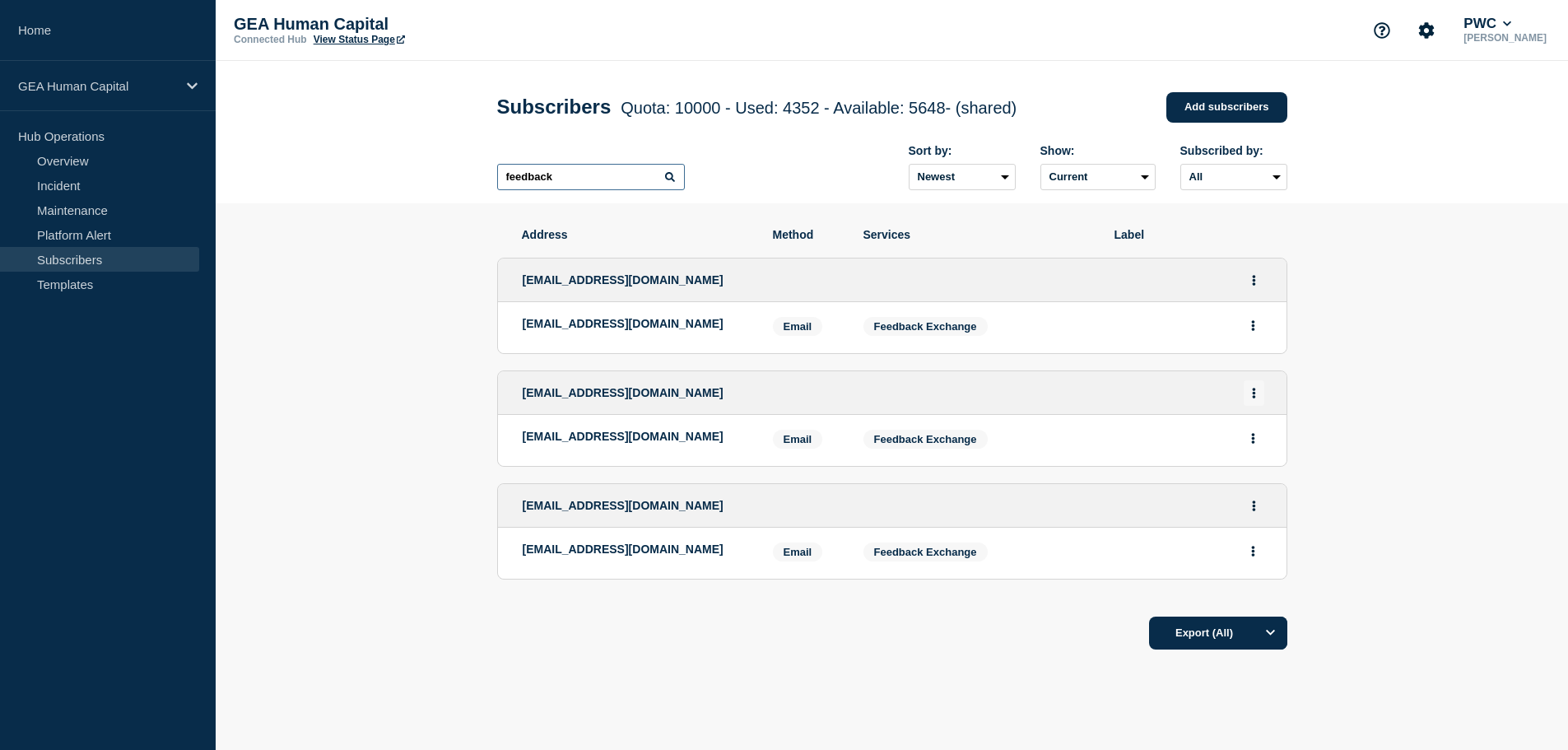
type input "feedback"
click at [1254, 393] on icon "Actions" at bounding box center [1254, 393] width 3 height 10
click at [1258, 442] on li "Edit" at bounding box center [1255, 439] width 31 height 13
click at [1257, 446] on link "Edit" at bounding box center [1248, 440] width 18 height 12
click at [1258, 506] on button "Actions" at bounding box center [1254, 506] width 21 height 25
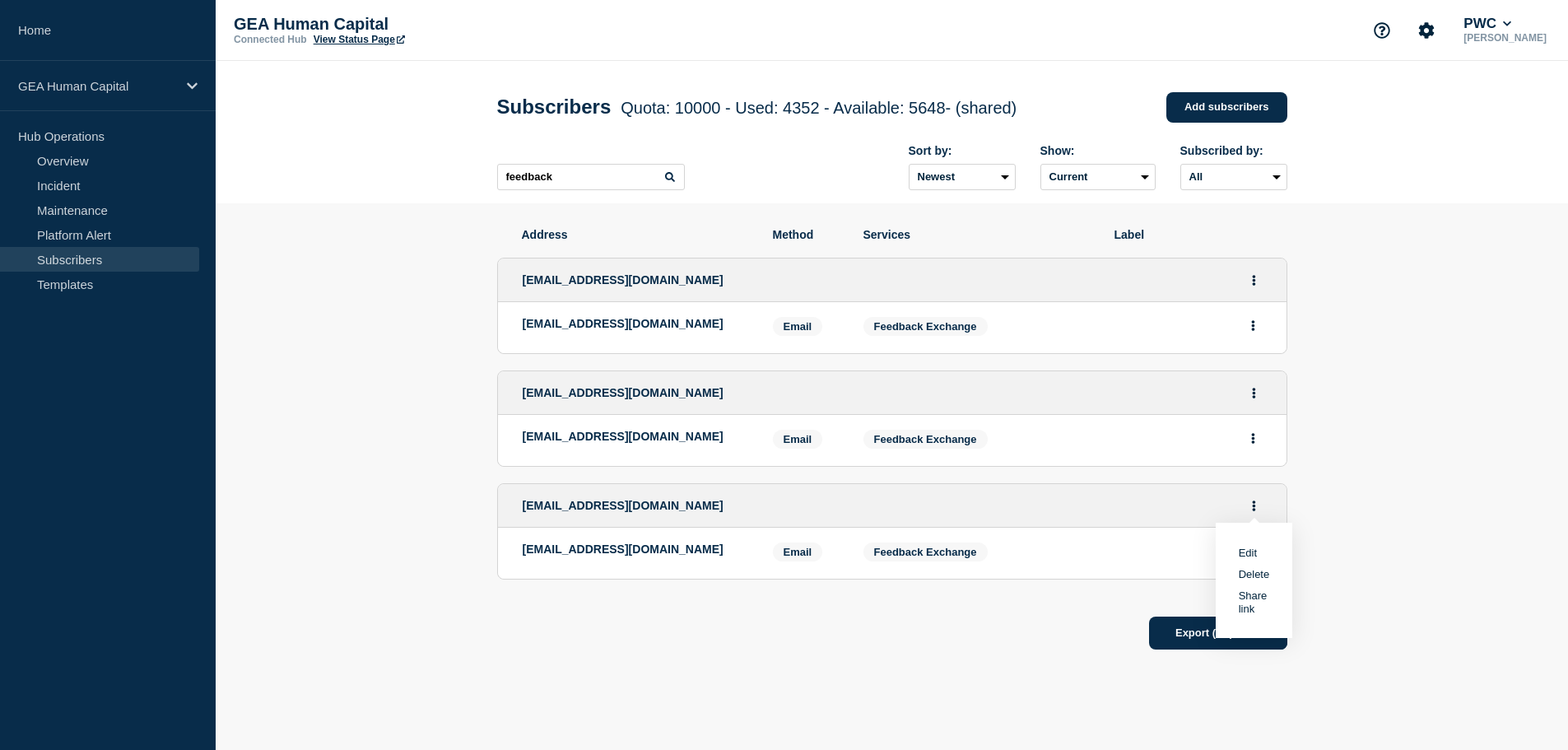
click at [1257, 555] on link "Edit" at bounding box center [1248, 553] width 18 height 12
